Goal: Information Seeking & Learning: Learn about a topic

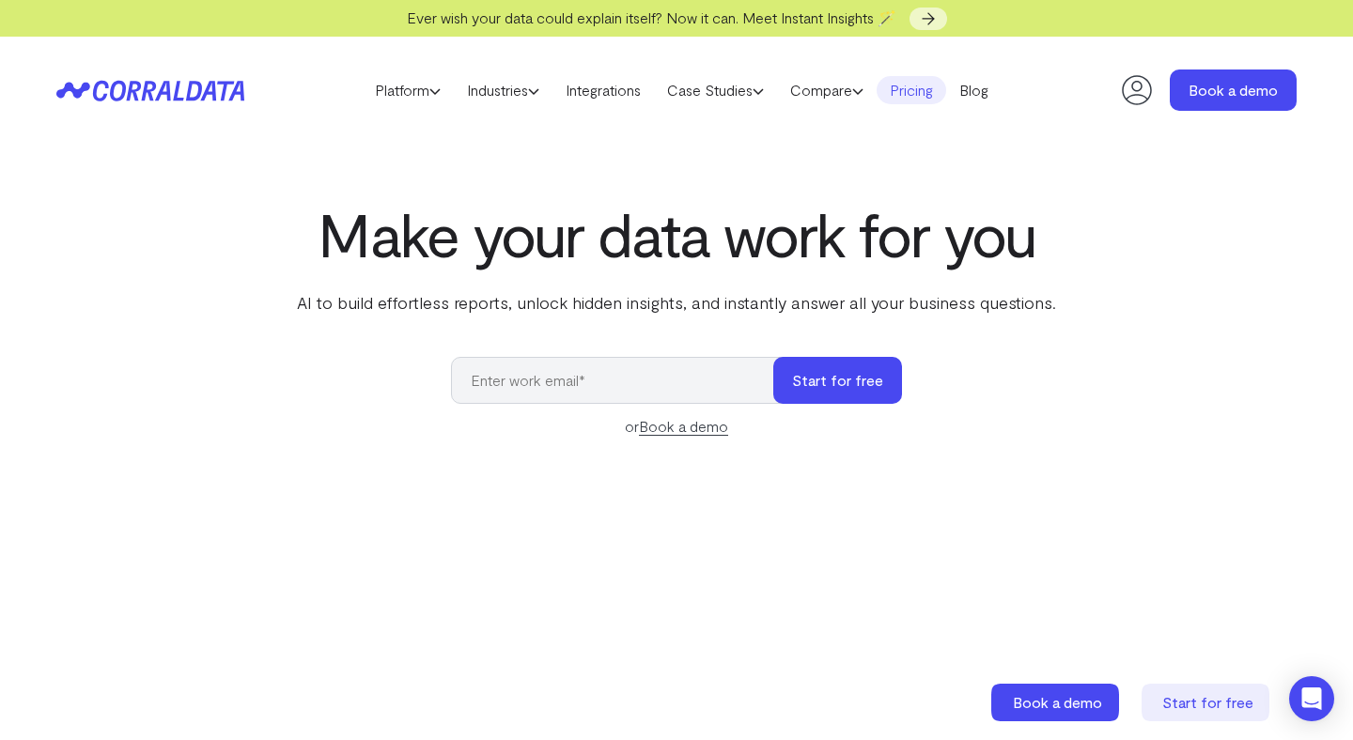
click at [920, 91] on link "Pricing" at bounding box center [911, 90] width 70 height 28
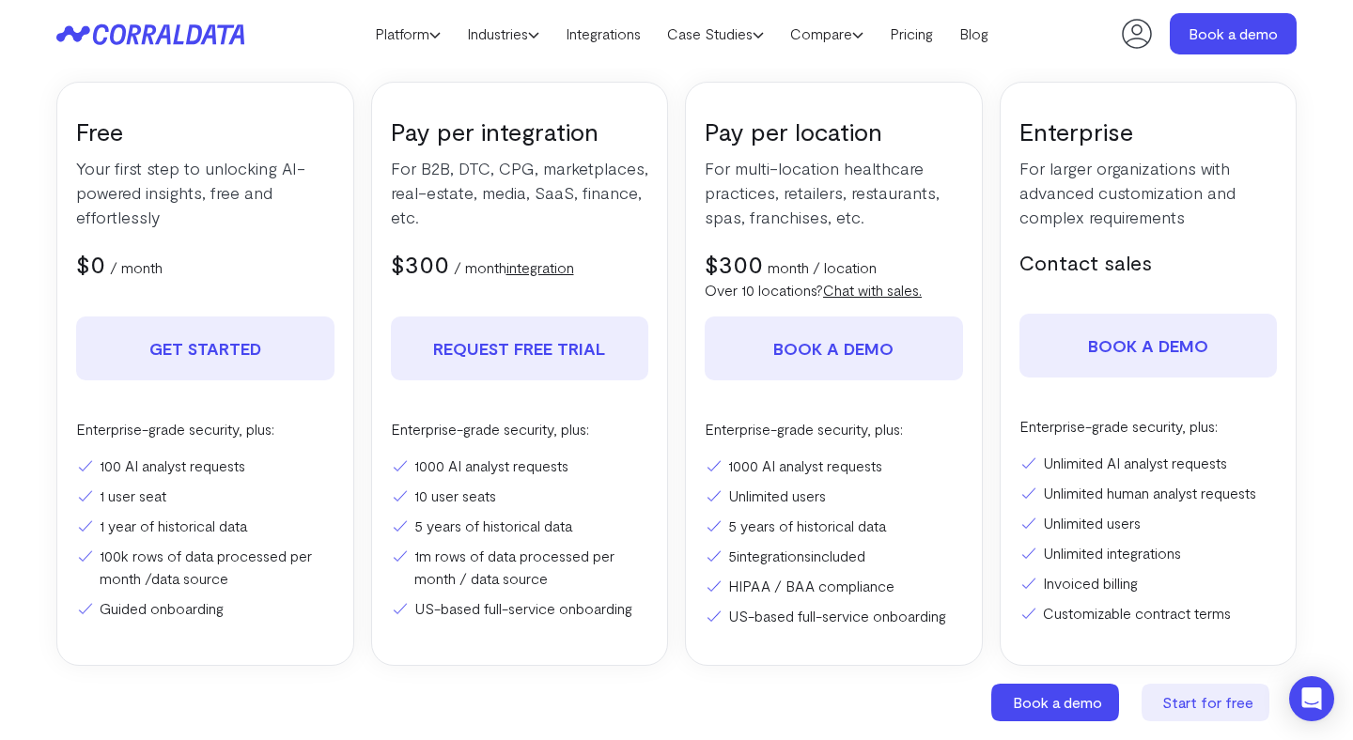
scroll to position [323, 0]
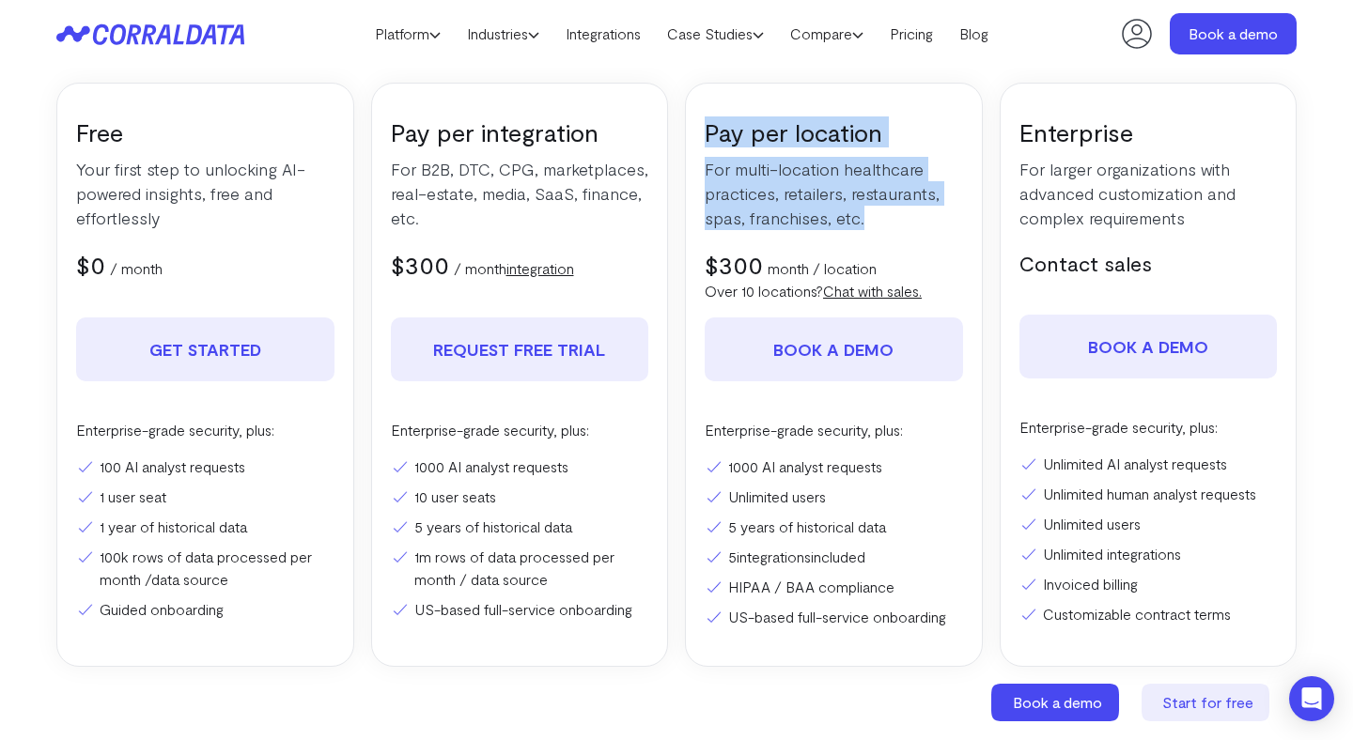
drag, startPoint x: 706, startPoint y: 125, endPoint x: 886, endPoint y: 209, distance: 198.8
click at [886, 209] on div "Pay per location For multi-location healthcare practices, retailers, restaurant…" at bounding box center [834, 375] width 298 height 584
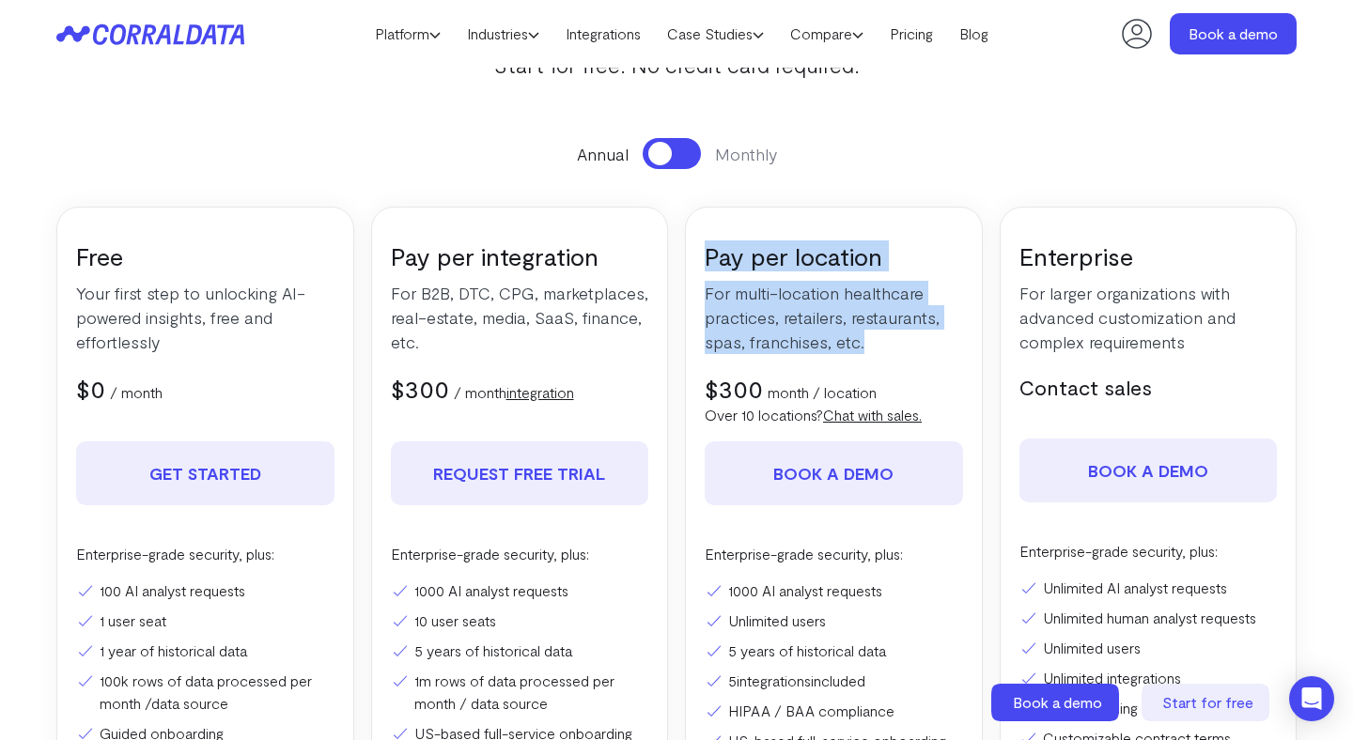
scroll to position [182, 0]
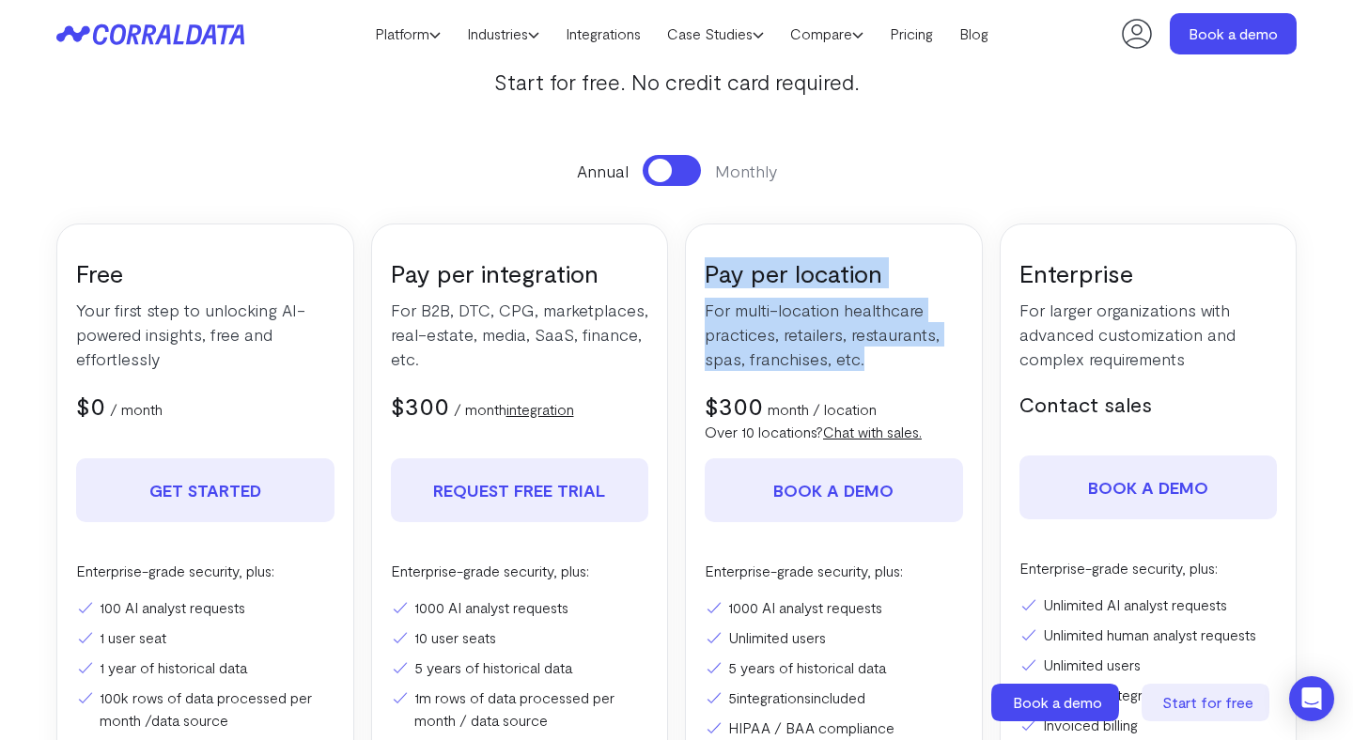
click at [679, 173] on button at bounding box center [672, 170] width 58 height 31
click at [866, 361] on p "For multi-location healthcare practices, retailers, restaurants, spas, franchis…" at bounding box center [834, 334] width 258 height 73
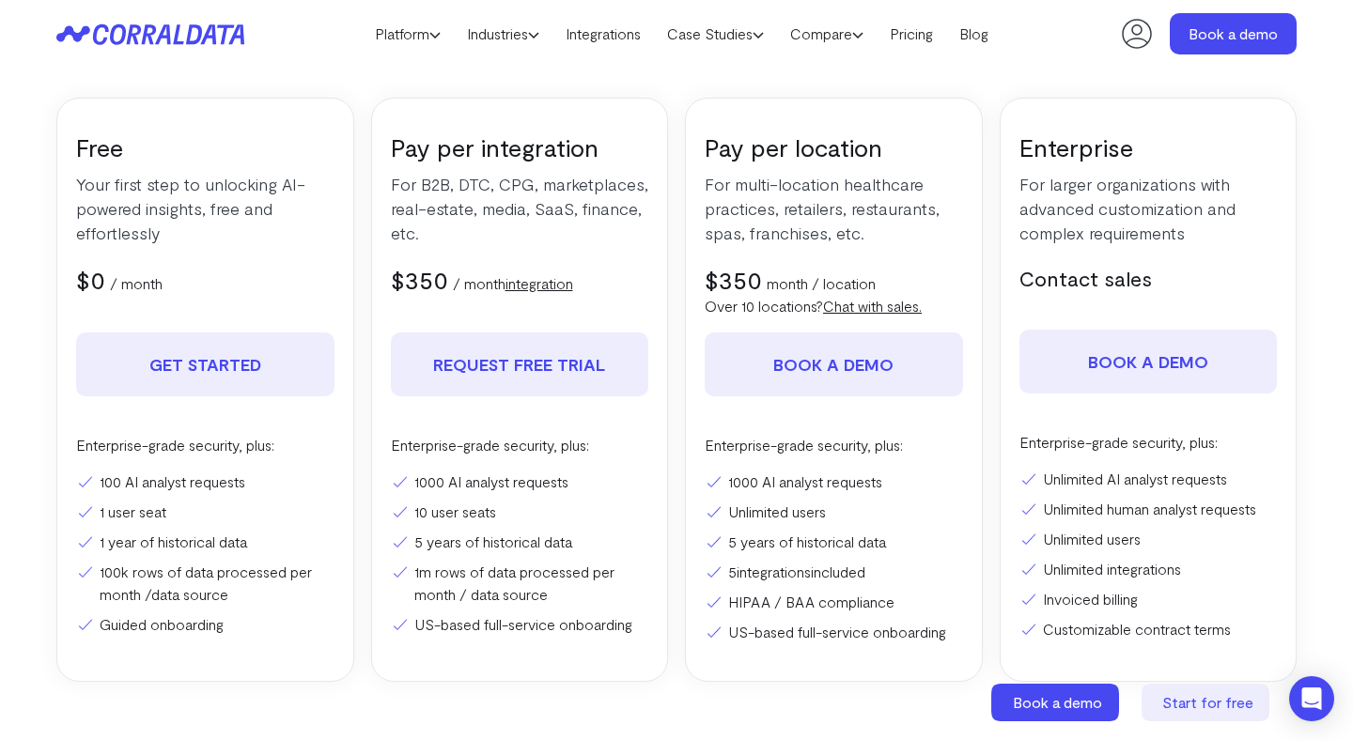
scroll to position [296, 0]
